Goal: Transaction & Acquisition: Obtain resource

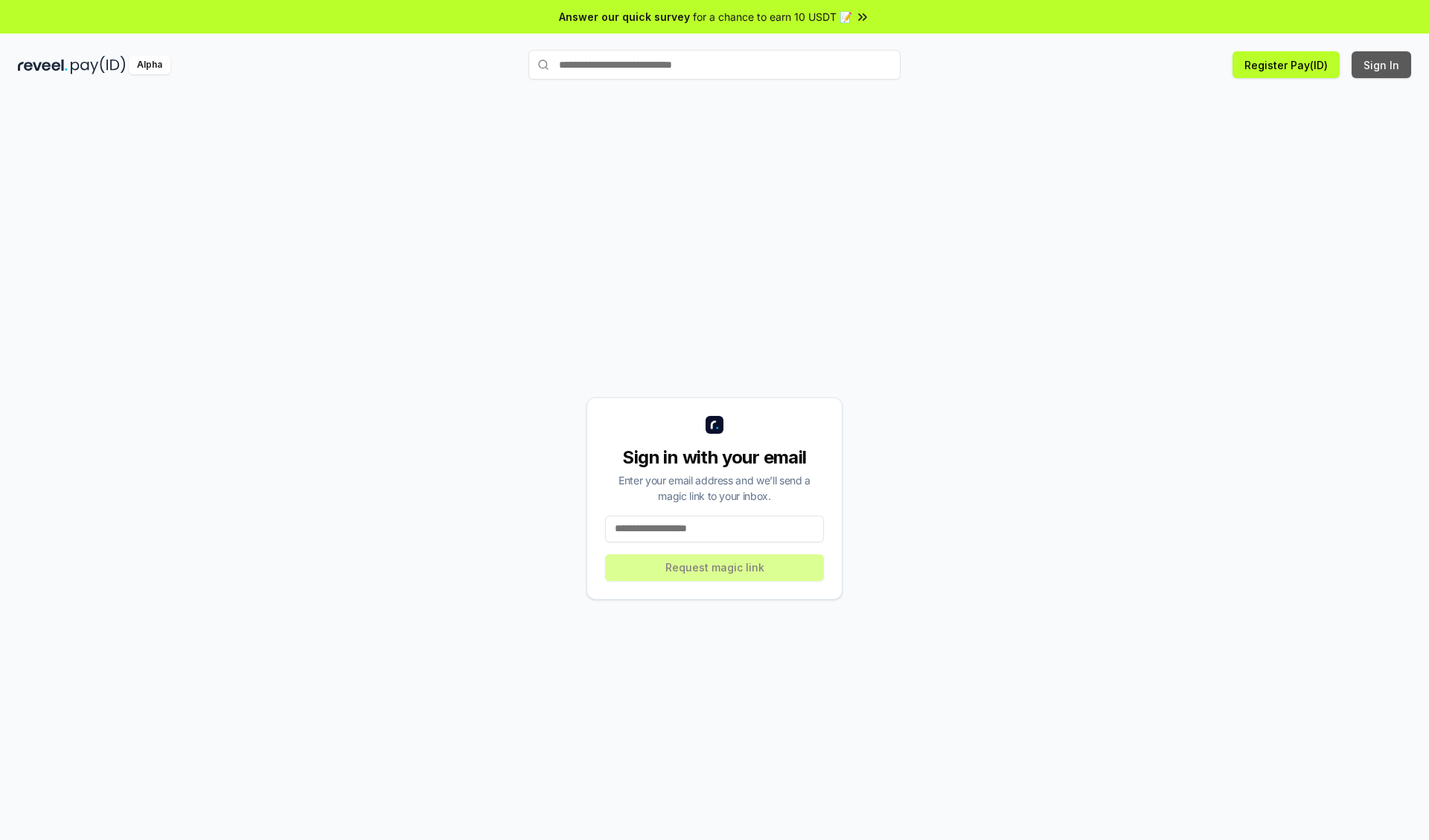
click at [1382, 65] on button "Sign In" at bounding box center [1381, 65] width 59 height 27
type input "**********"
click at [715, 567] on button "Request magic link" at bounding box center [714, 568] width 219 height 27
